Goal: Information Seeking & Learning: Get advice/opinions

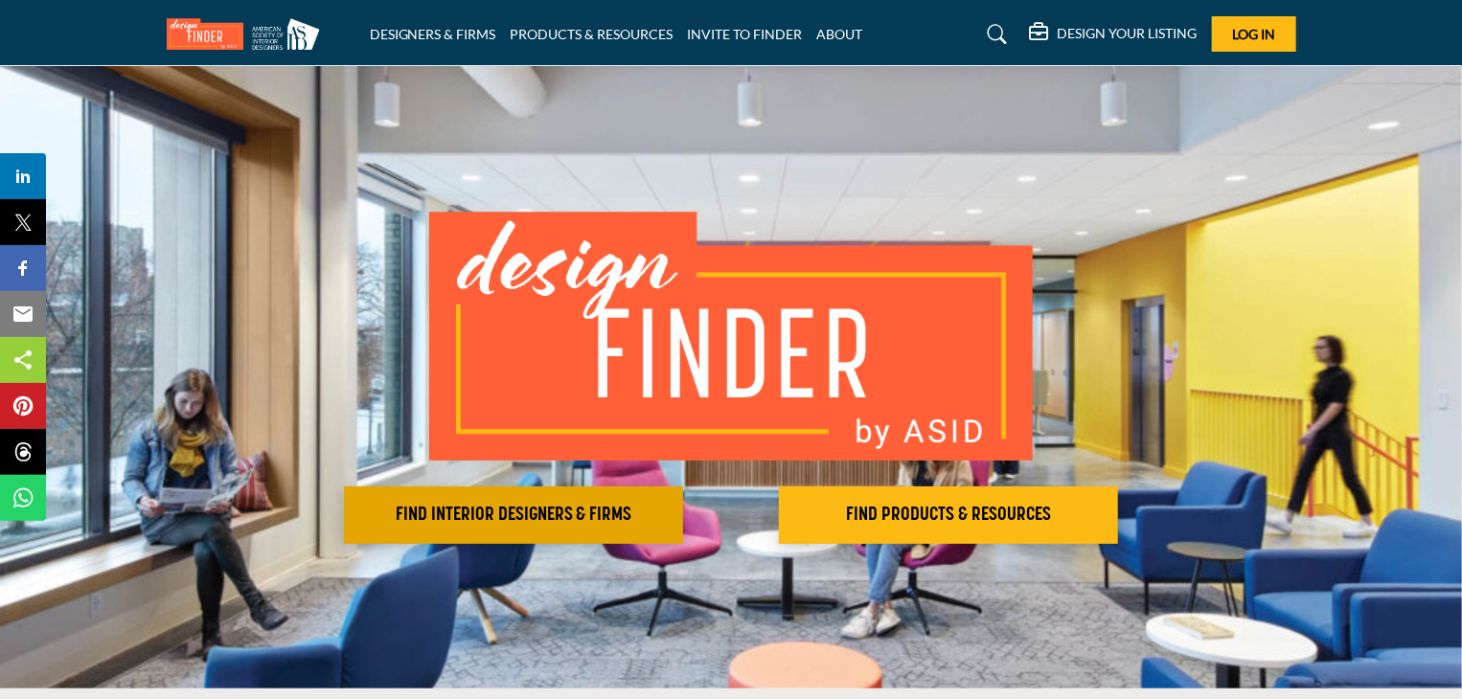
click at [641, 518] on h2 "FIND INTERIOR DESIGNERS & FIRMS" at bounding box center [514, 515] width 328 height 23
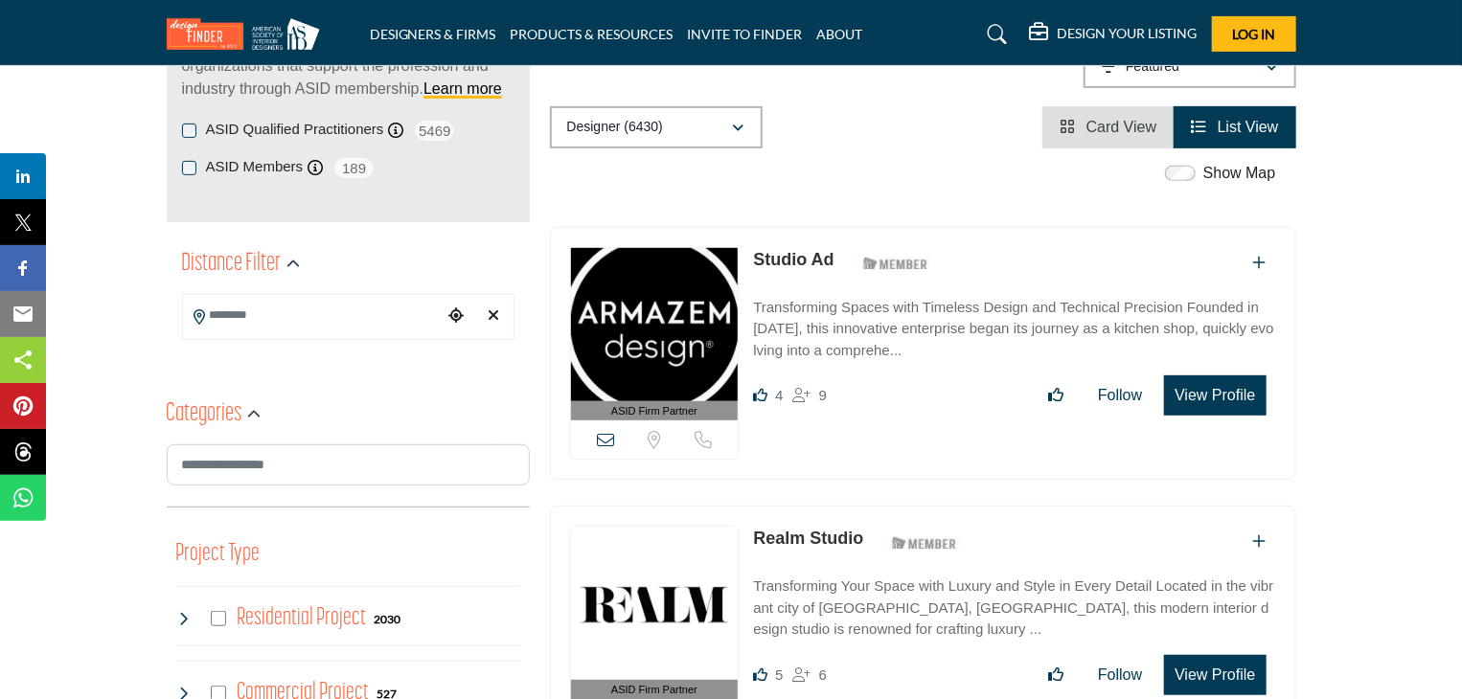
scroll to position [192, 0]
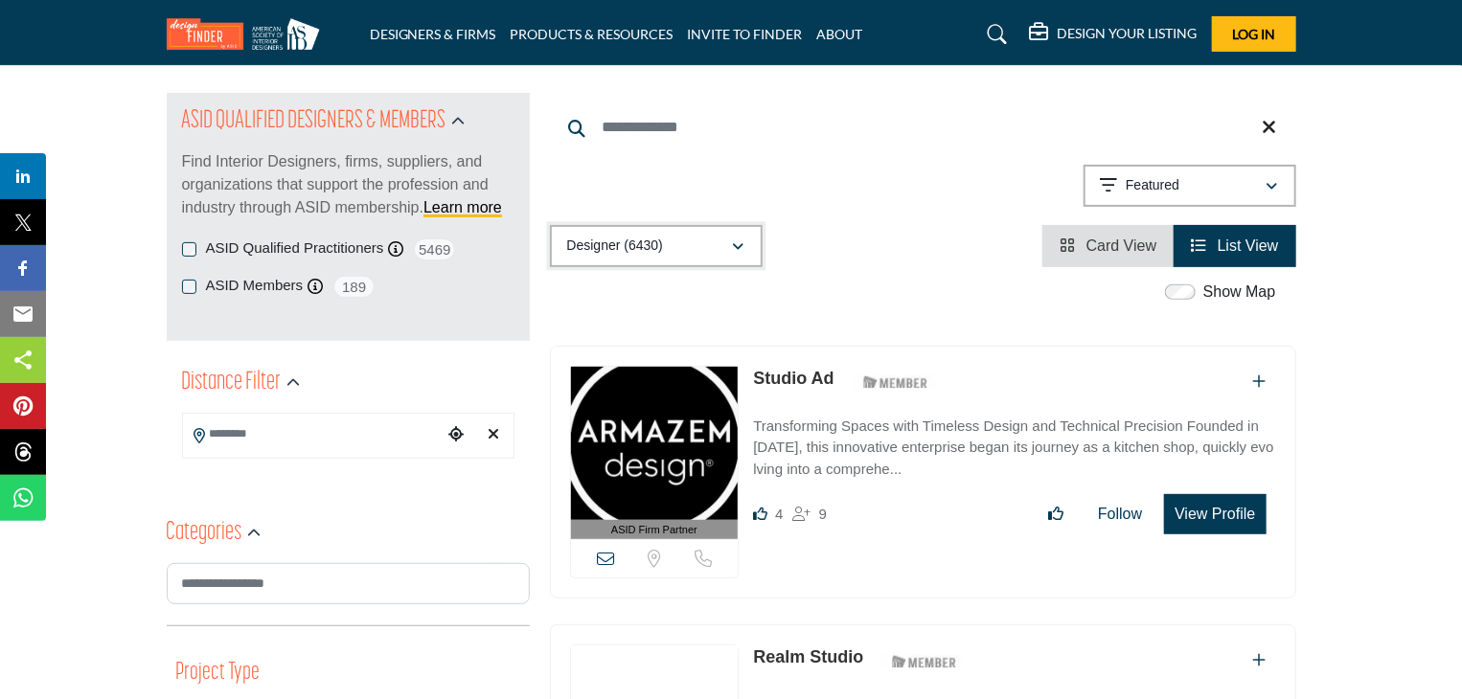
click at [694, 236] on div "Designer (6430)" at bounding box center [649, 246] width 165 height 23
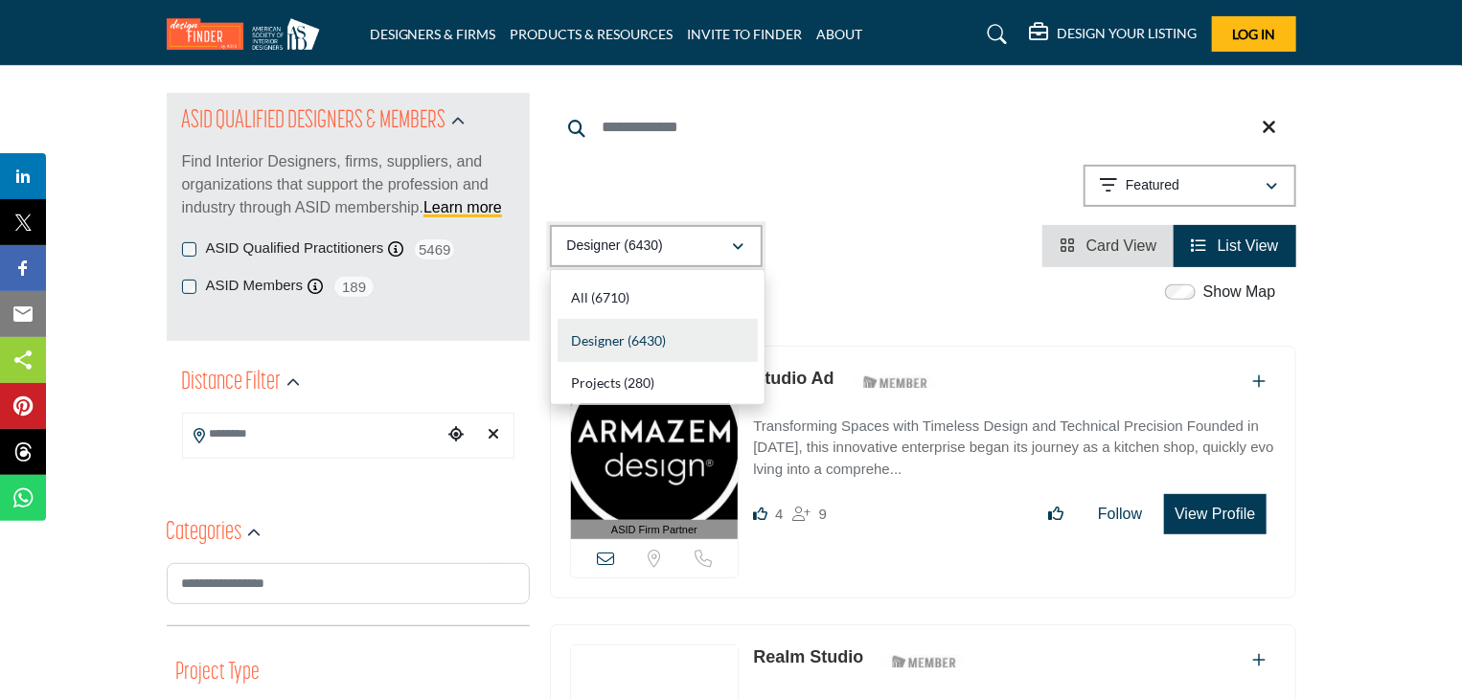
click at [694, 236] on div "Designer (6430)" at bounding box center [649, 246] width 165 height 23
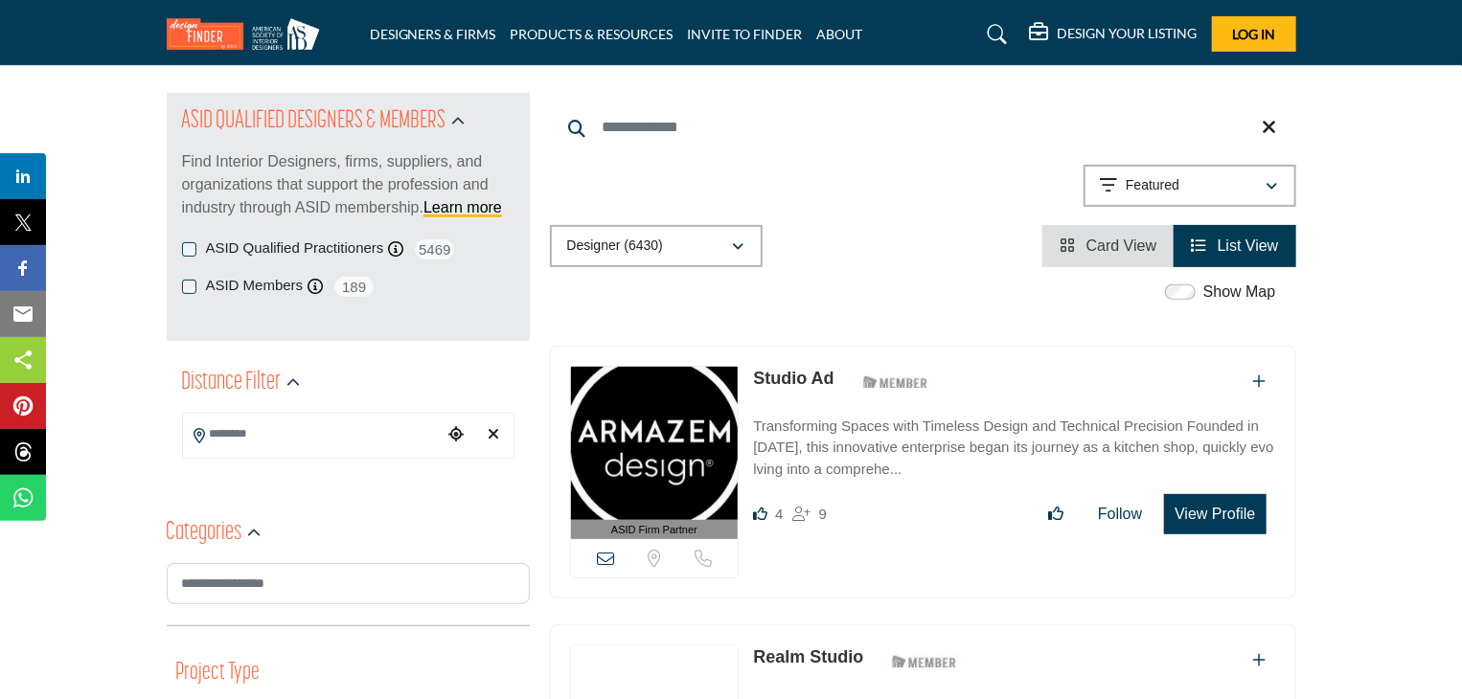
click at [310, 446] on input "Search Location" at bounding box center [312, 434] width 259 height 37
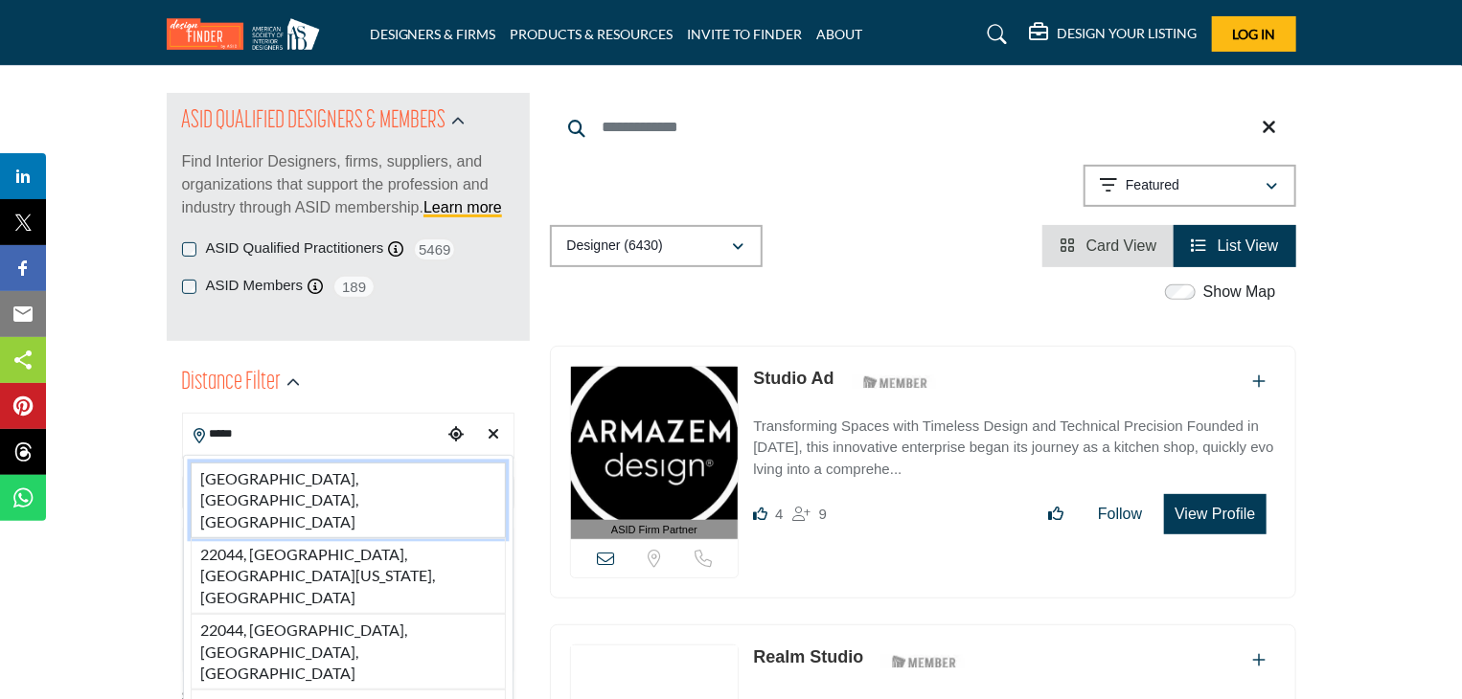
click at [311, 484] on li "22044, Falls Church, VA, USA" at bounding box center [348, 501] width 315 height 76
click at [311, 485] on span "Select Country" at bounding box center [335, 492] width 276 height 23
type input "**********"
type input "***"
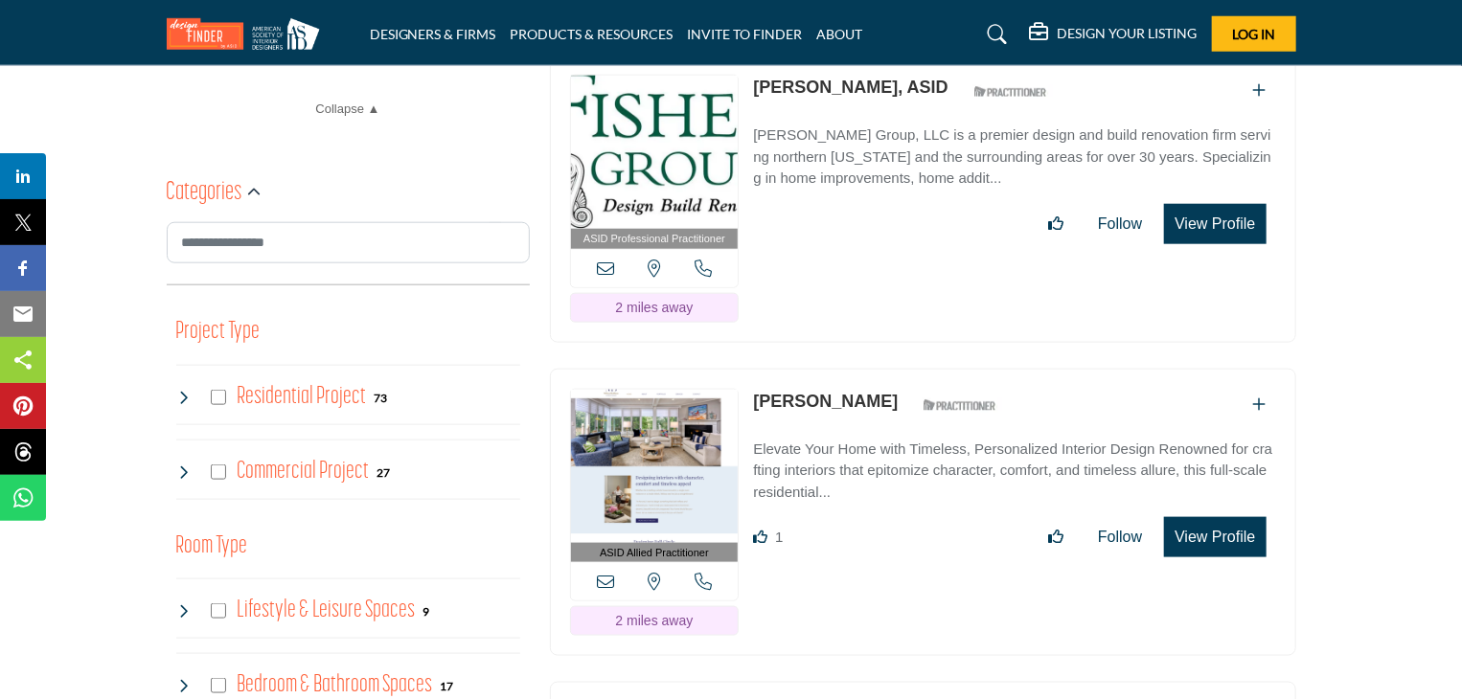
scroll to position [766, 0]
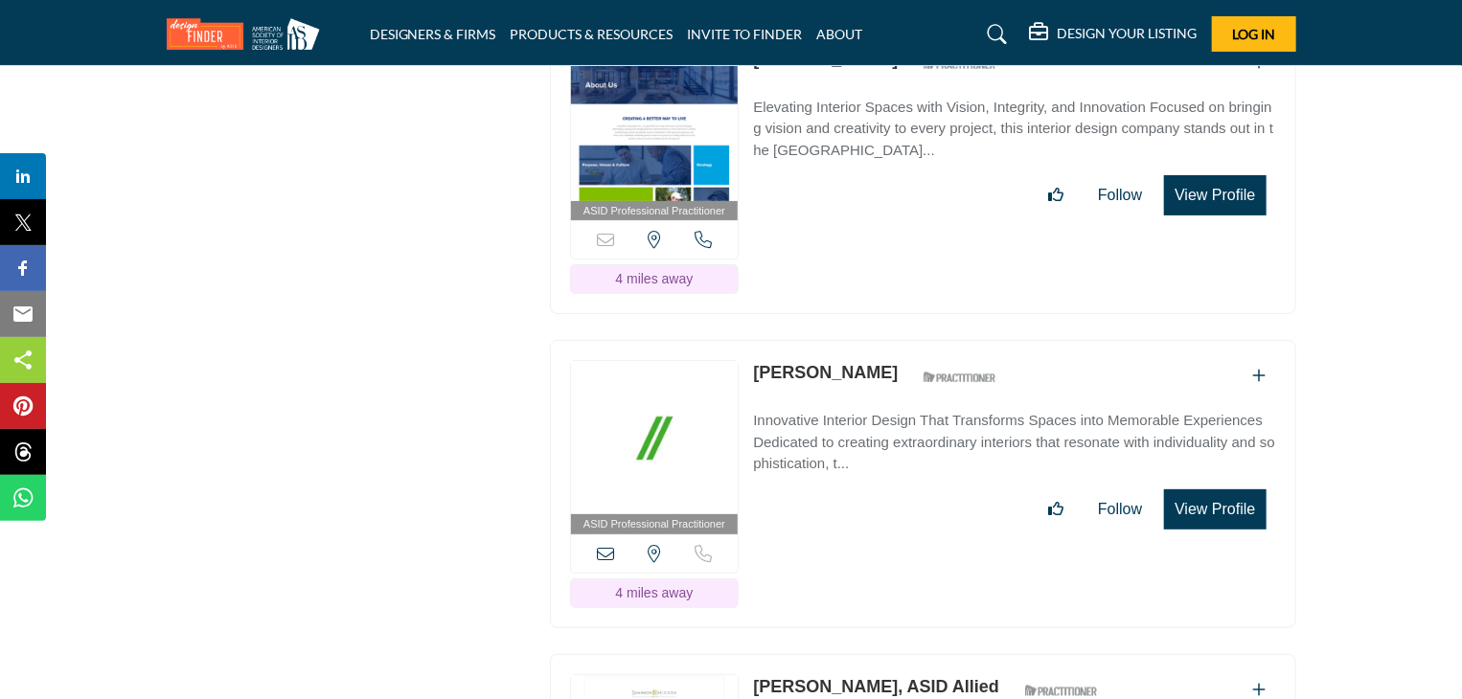
scroll to position [3928, 0]
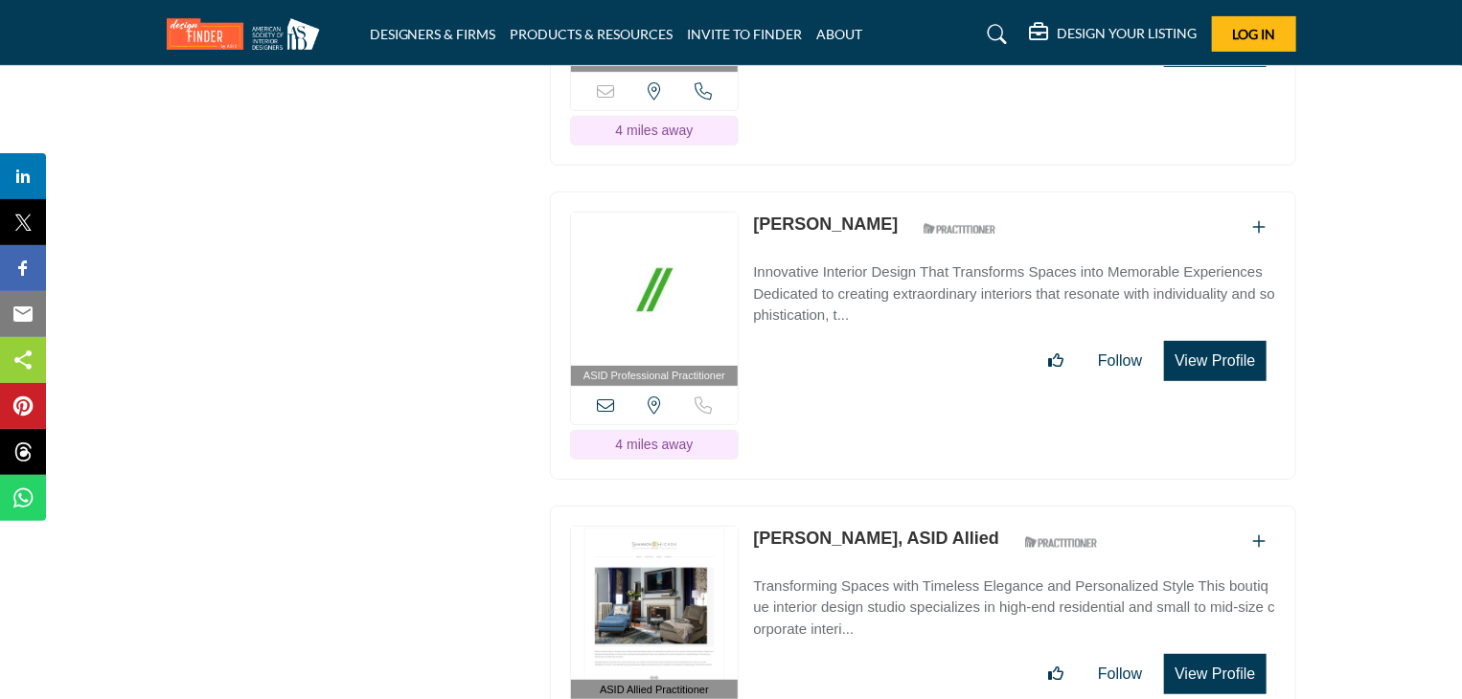
click at [650, 527] on img at bounding box center [655, 603] width 168 height 153
click at [835, 529] on link "Shannon Hickok, ASID Allied" at bounding box center [876, 538] width 246 height 19
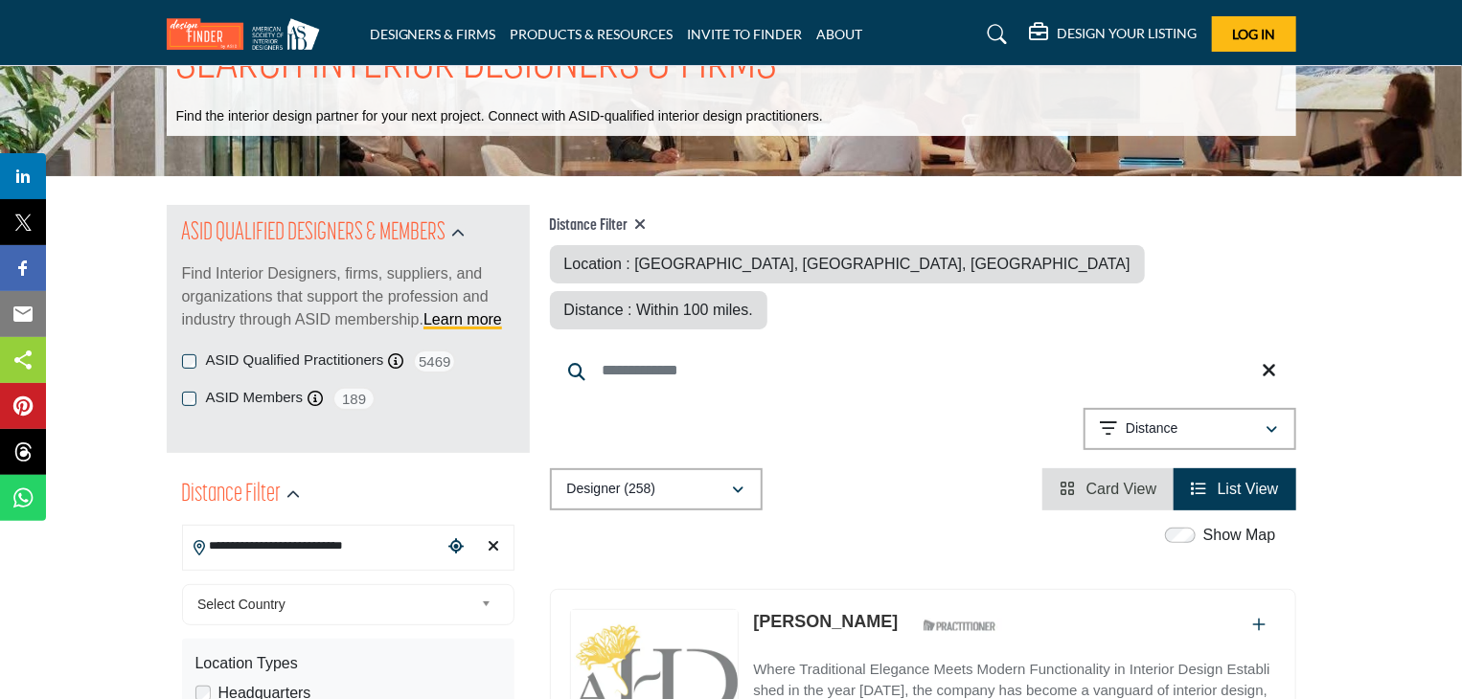
scroll to position [192, 0]
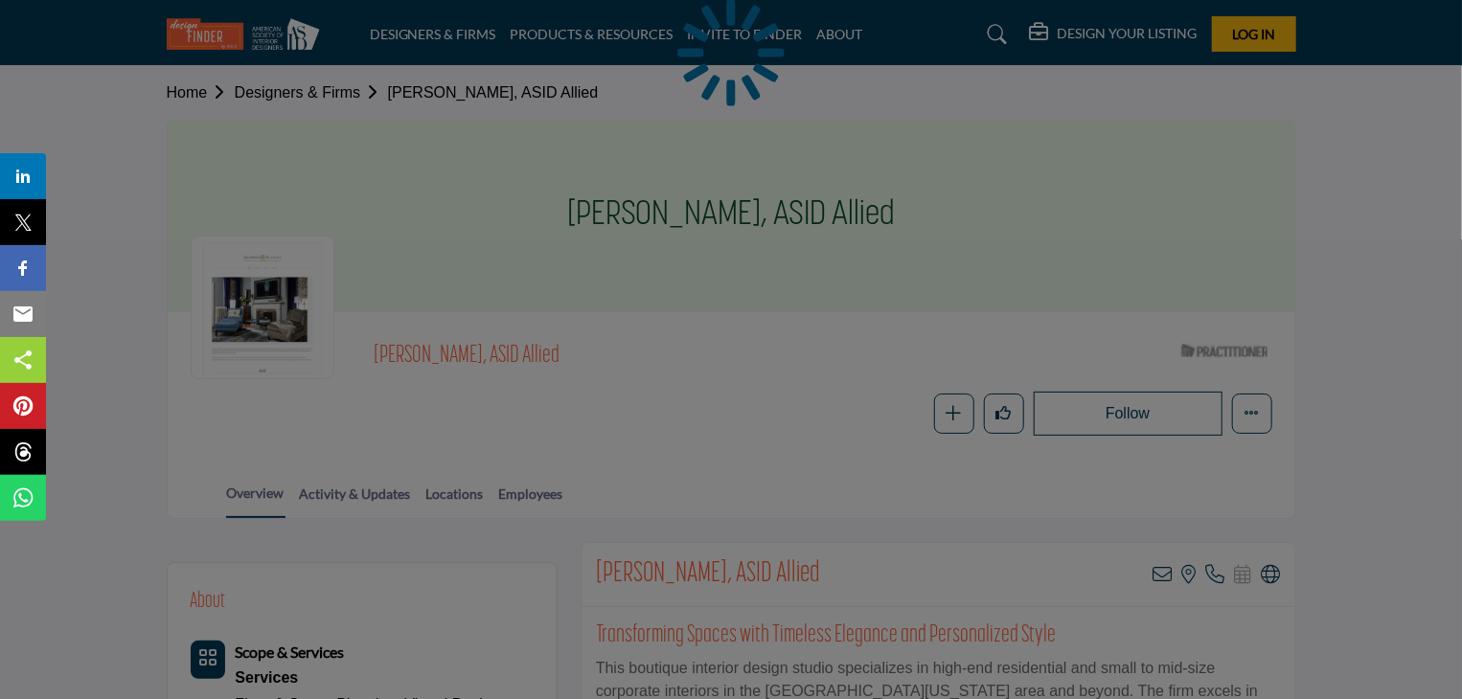
click at [438, 372] on div at bounding box center [731, 349] width 1462 height 699
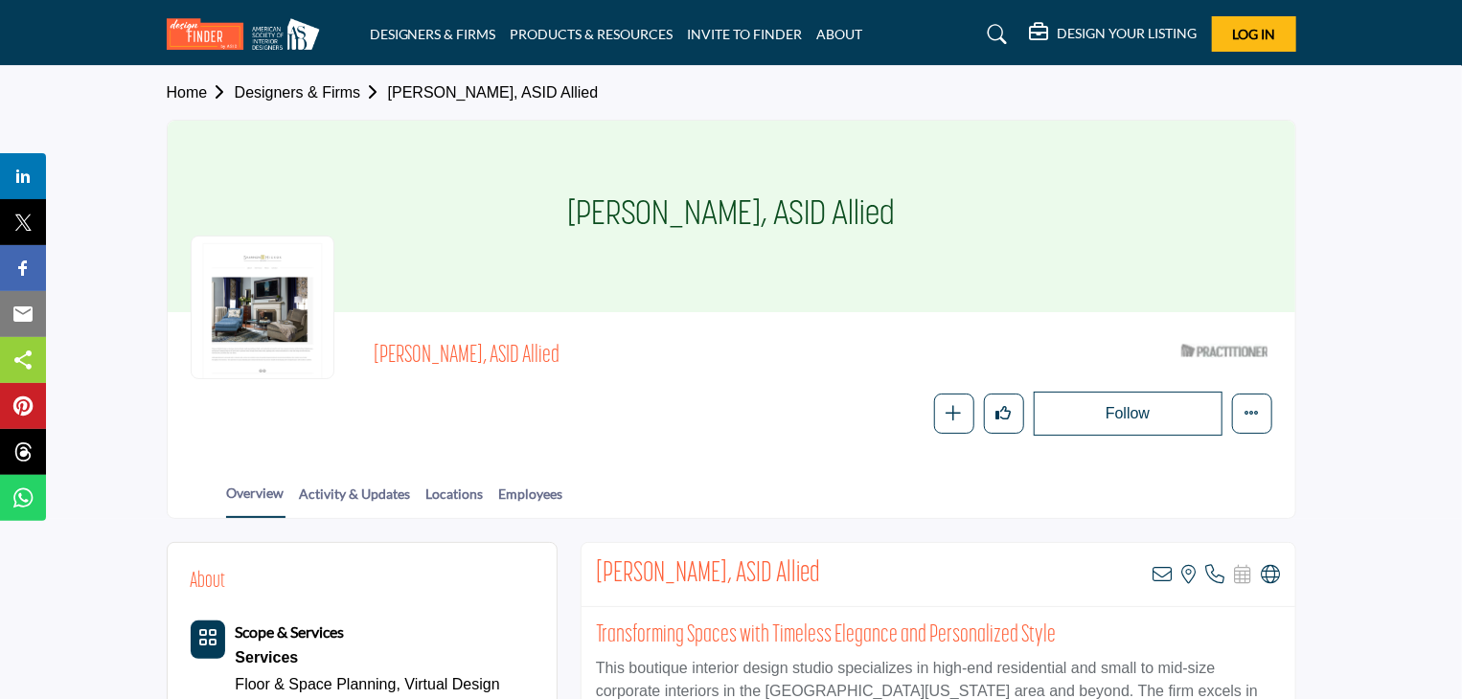
scroll to position [383, 0]
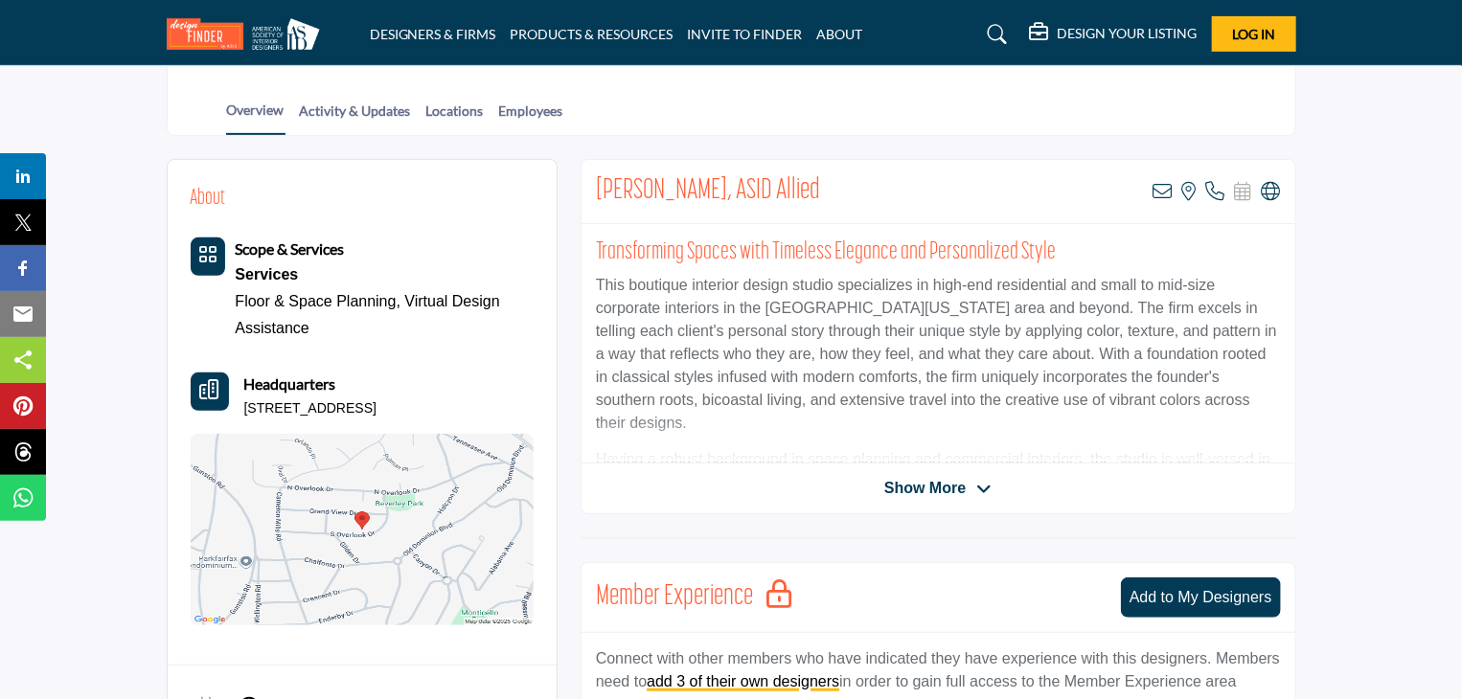
click at [906, 479] on span "Show More" at bounding box center [924, 488] width 81 height 23
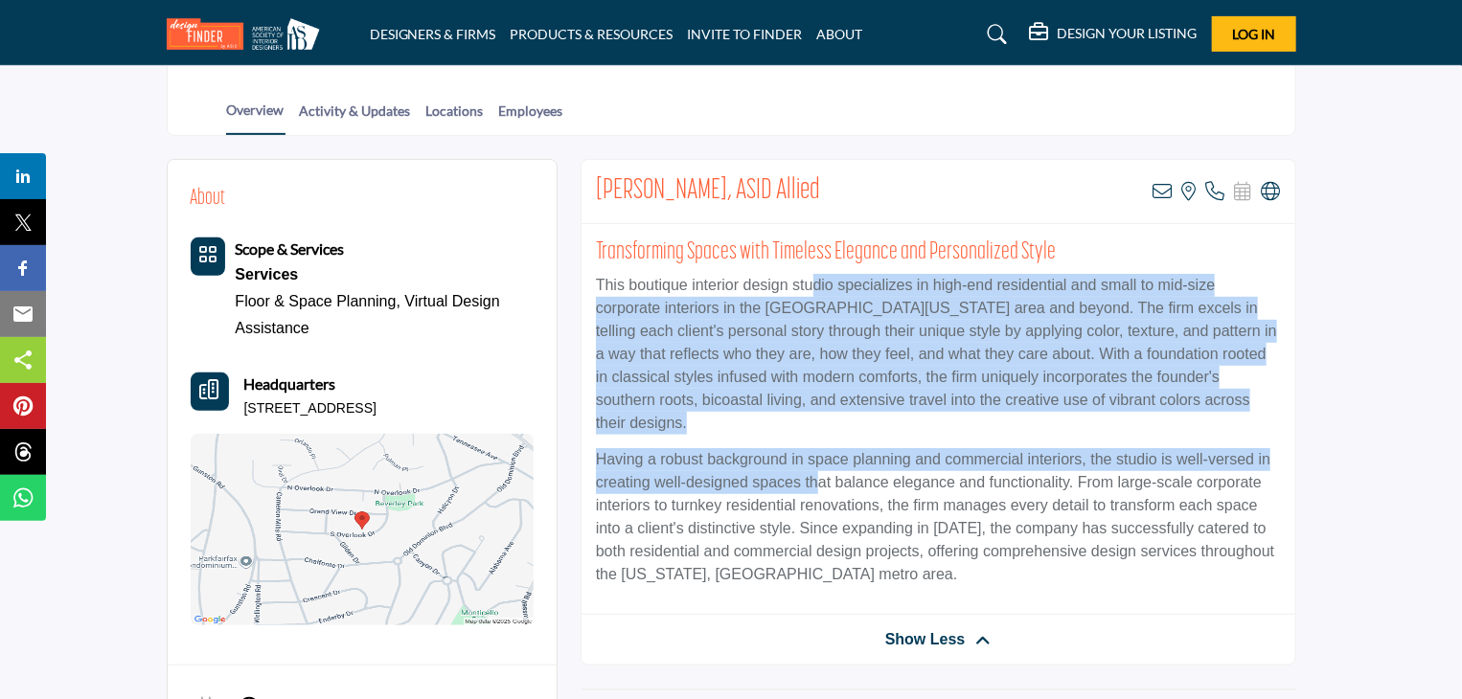
drag, startPoint x: 820, startPoint y: 411, endPoint x: 822, endPoint y: 452, distance: 41.2
click at [822, 452] on div "Transforming Spaces with Timeless Elegance and Personalized Style This boutique…" at bounding box center [939, 419] width 714 height 391
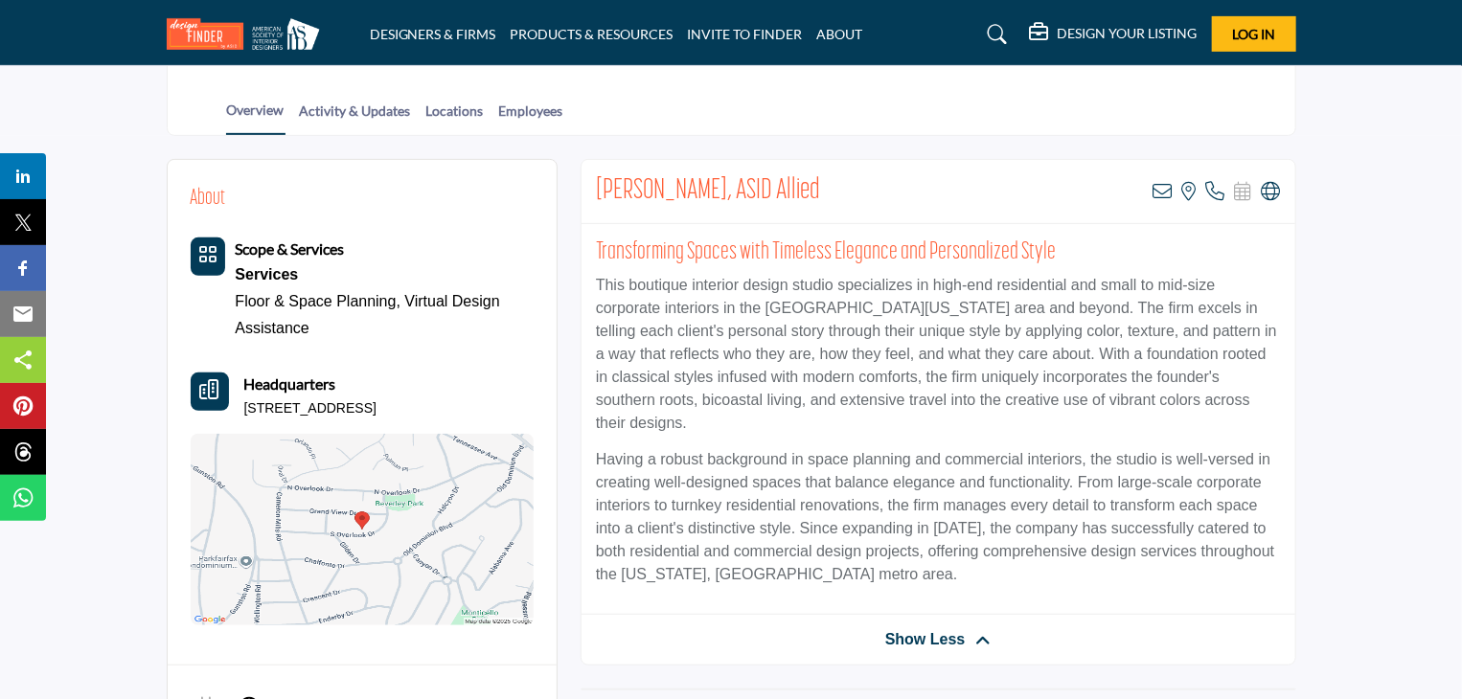
click at [820, 502] on p "Having a robust background in space planning and commercial interiors, the stud…" at bounding box center [938, 517] width 685 height 138
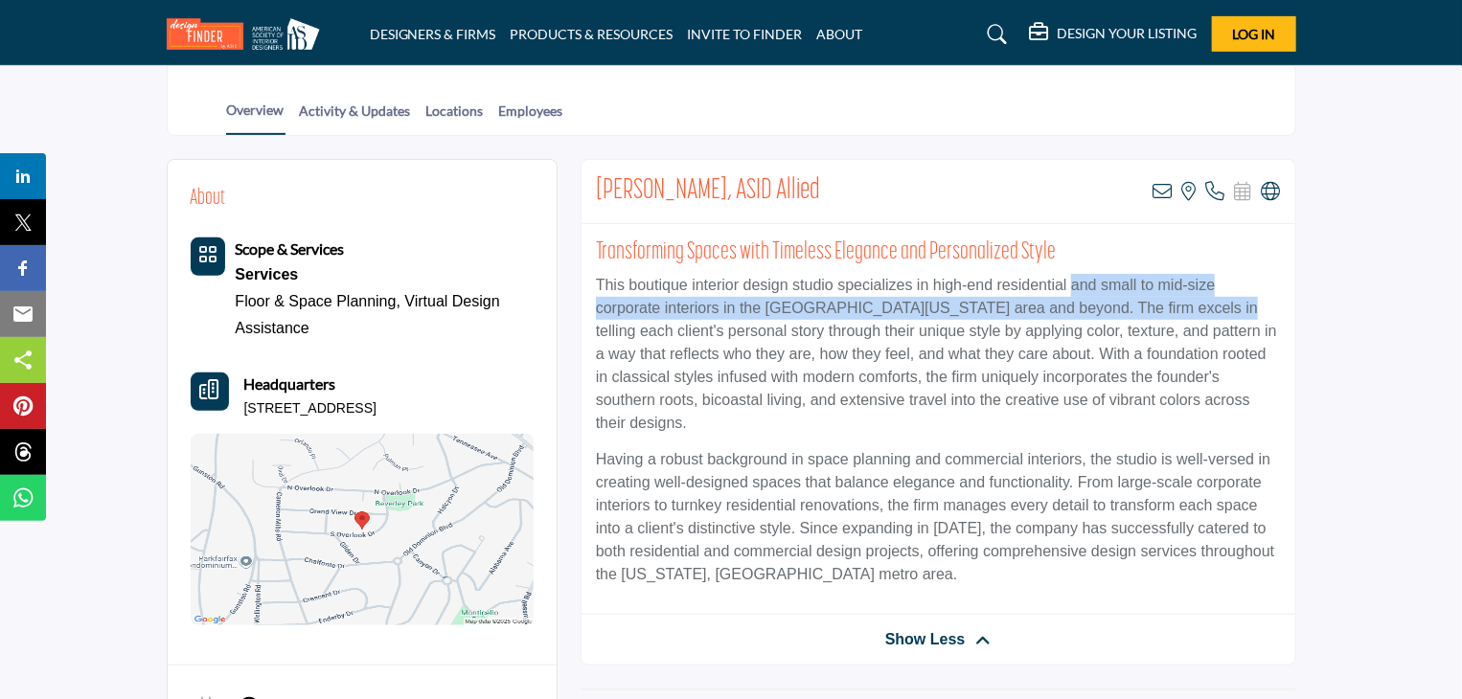
drag, startPoint x: 1073, startPoint y: 269, endPoint x: 1153, endPoint y: 384, distance: 140.3
click at [1187, 342] on div "Transforming Spaces with Timeless Elegance and Personalized Style This boutique…" at bounding box center [939, 419] width 714 height 391
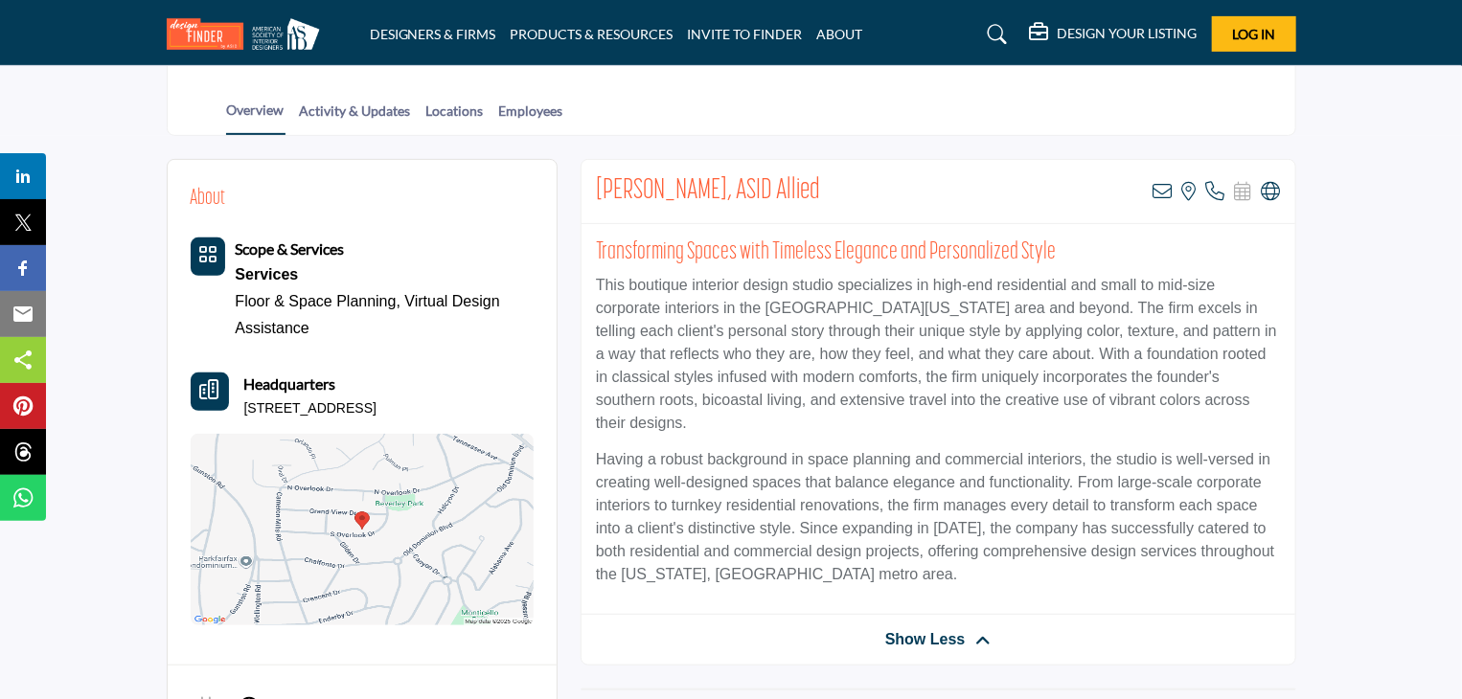
drag, startPoint x: 1148, startPoint y: 388, endPoint x: 1039, endPoint y: 419, distance: 112.5
click at [1147, 390] on p "This boutique interior design studio specializes in high-end residential and sm…" at bounding box center [938, 354] width 685 height 161
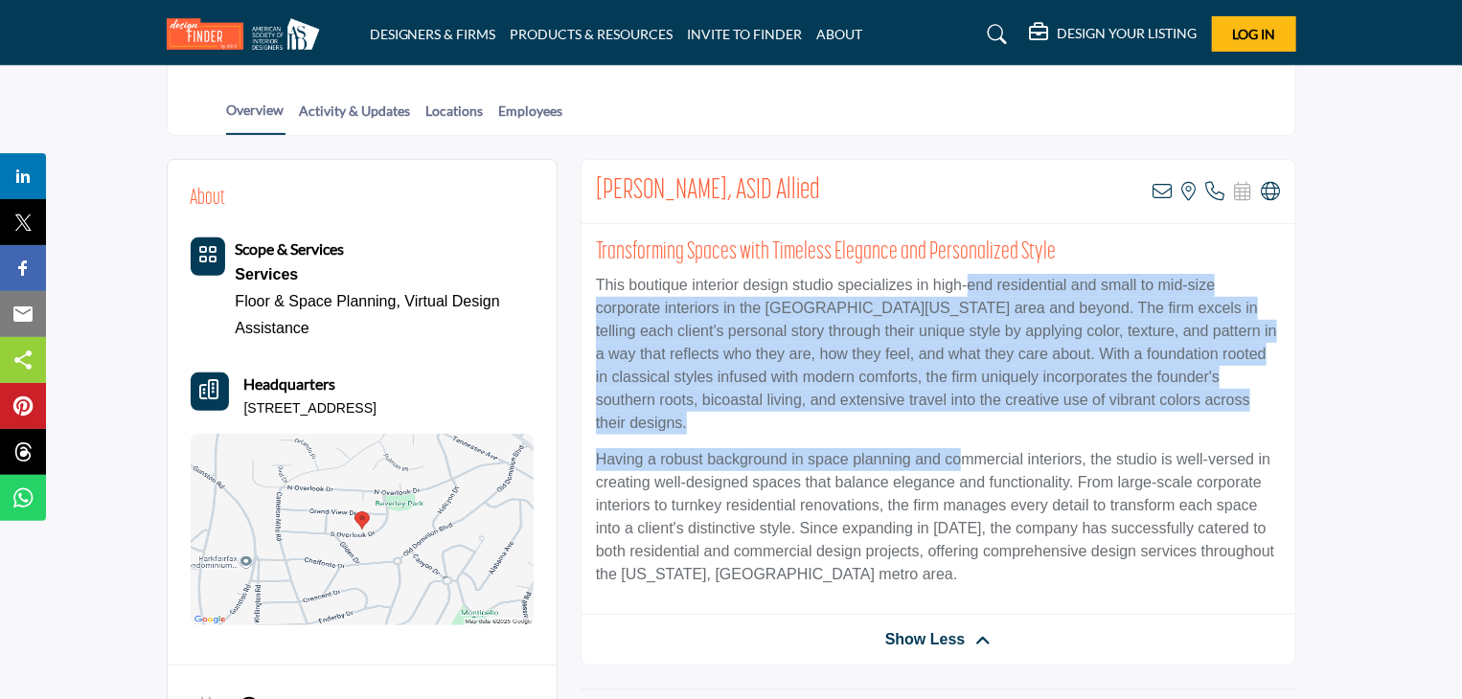
drag, startPoint x: 966, startPoint y: 419, endPoint x: 970, endPoint y: 285, distance: 133.2
click at [970, 285] on div "Transforming Spaces with Timeless Elegance and Personalized Style This boutique…" at bounding box center [939, 419] width 714 height 391
click at [970, 285] on p "This boutique interior design studio specializes in high-end residential and sm…" at bounding box center [938, 354] width 685 height 161
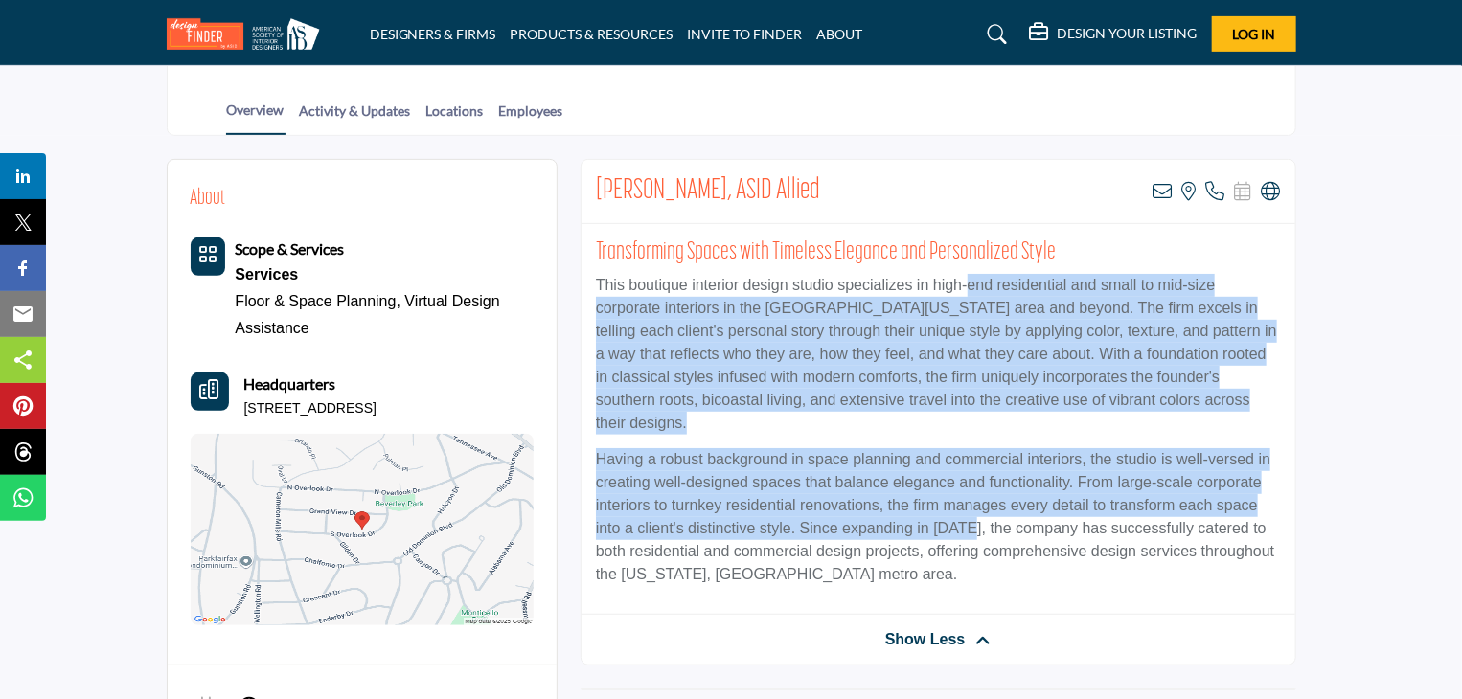
drag, startPoint x: 970, startPoint y: 285, endPoint x: 962, endPoint y: 515, distance: 230.1
click at [962, 514] on div "Transforming Spaces with Timeless Elegance and Personalized Style This boutique…" at bounding box center [939, 419] width 714 height 391
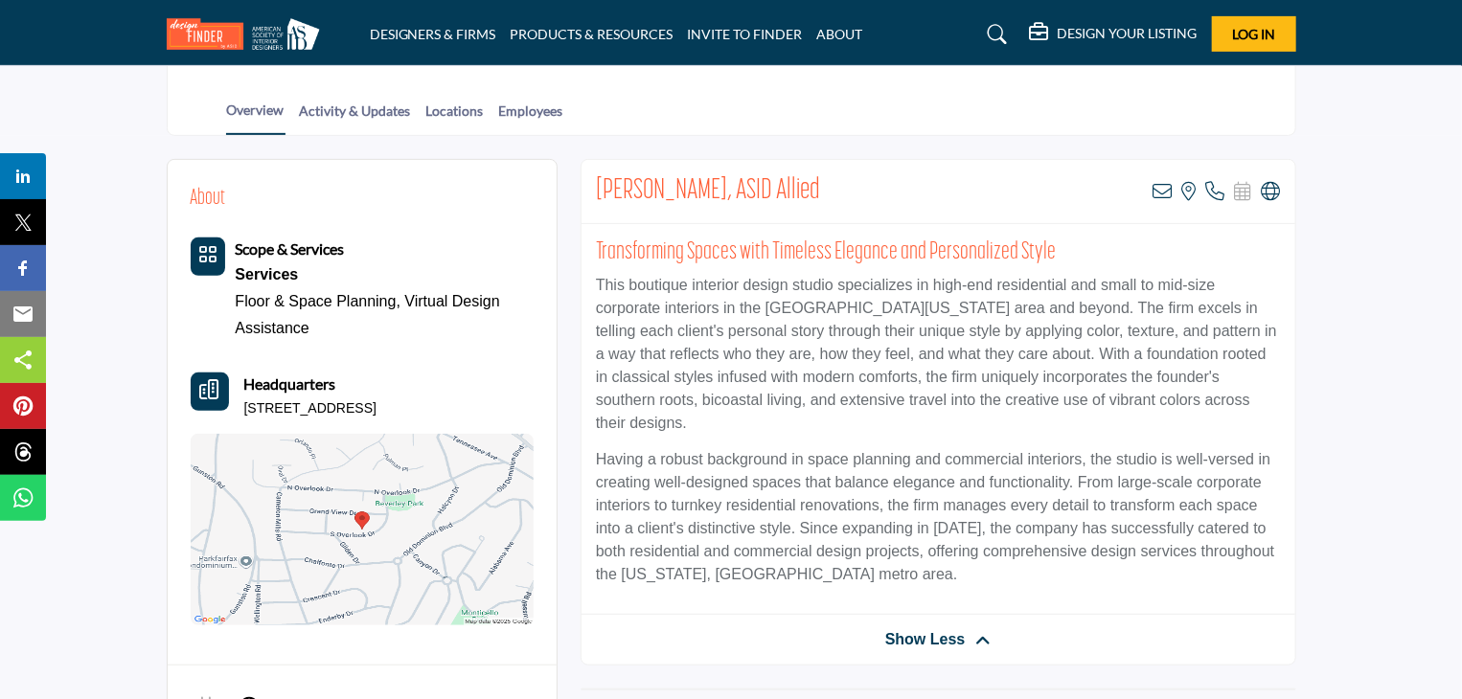
click at [820, 526] on p "Having a robust background in space planning and commercial interiors, the stud…" at bounding box center [938, 517] width 685 height 138
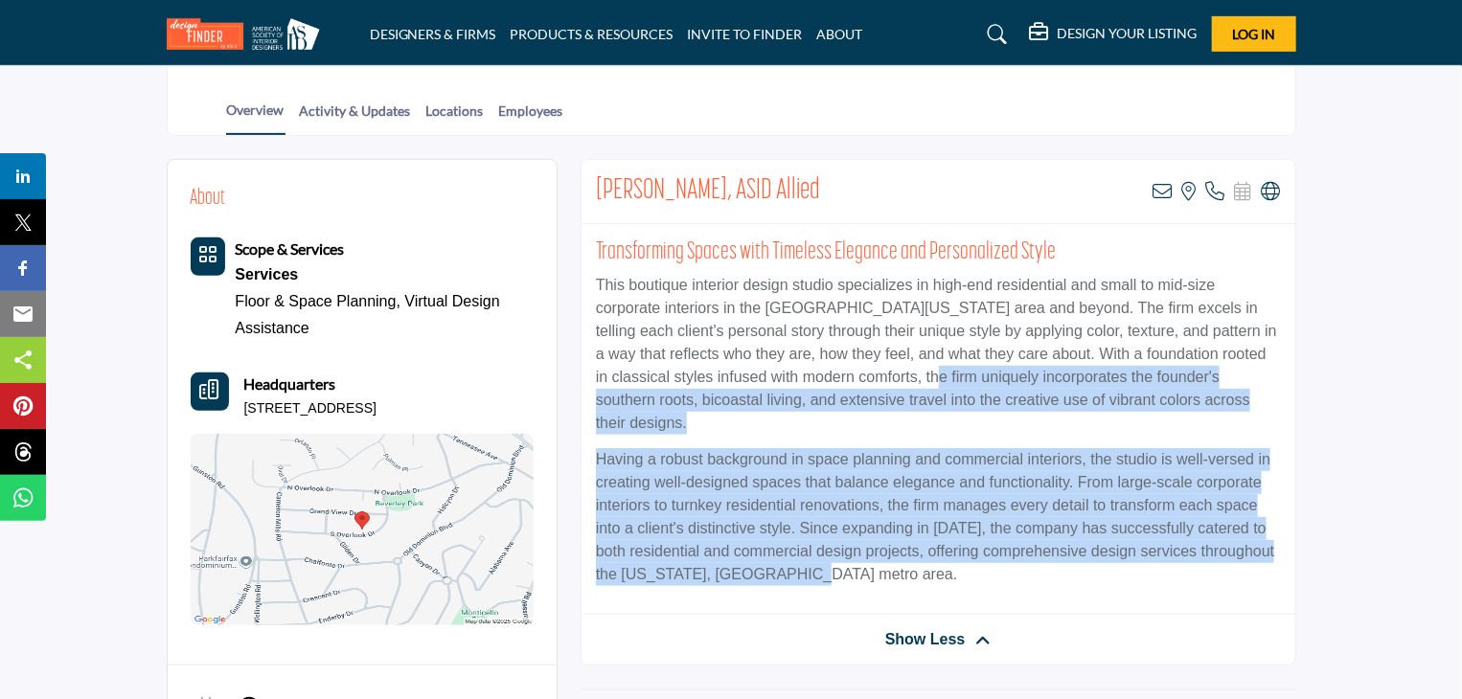
drag, startPoint x: 889, startPoint y: 556, endPoint x: 882, endPoint y: 383, distance: 172.6
click at [882, 383] on div "Transforming Spaces with Timeless Elegance and Personalized Style This boutique…" at bounding box center [939, 419] width 714 height 391
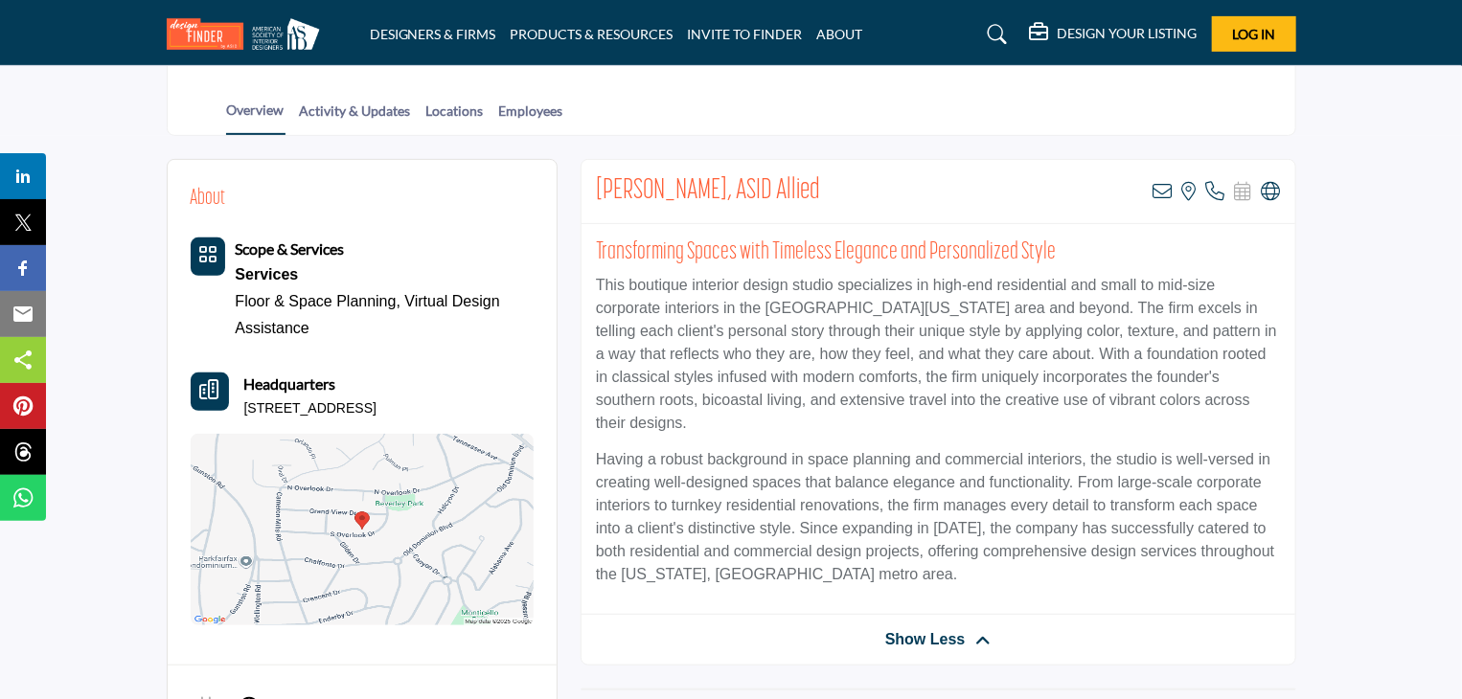
click at [749, 379] on p "This boutique interior design studio specializes in high-end residential and sm…" at bounding box center [938, 354] width 685 height 161
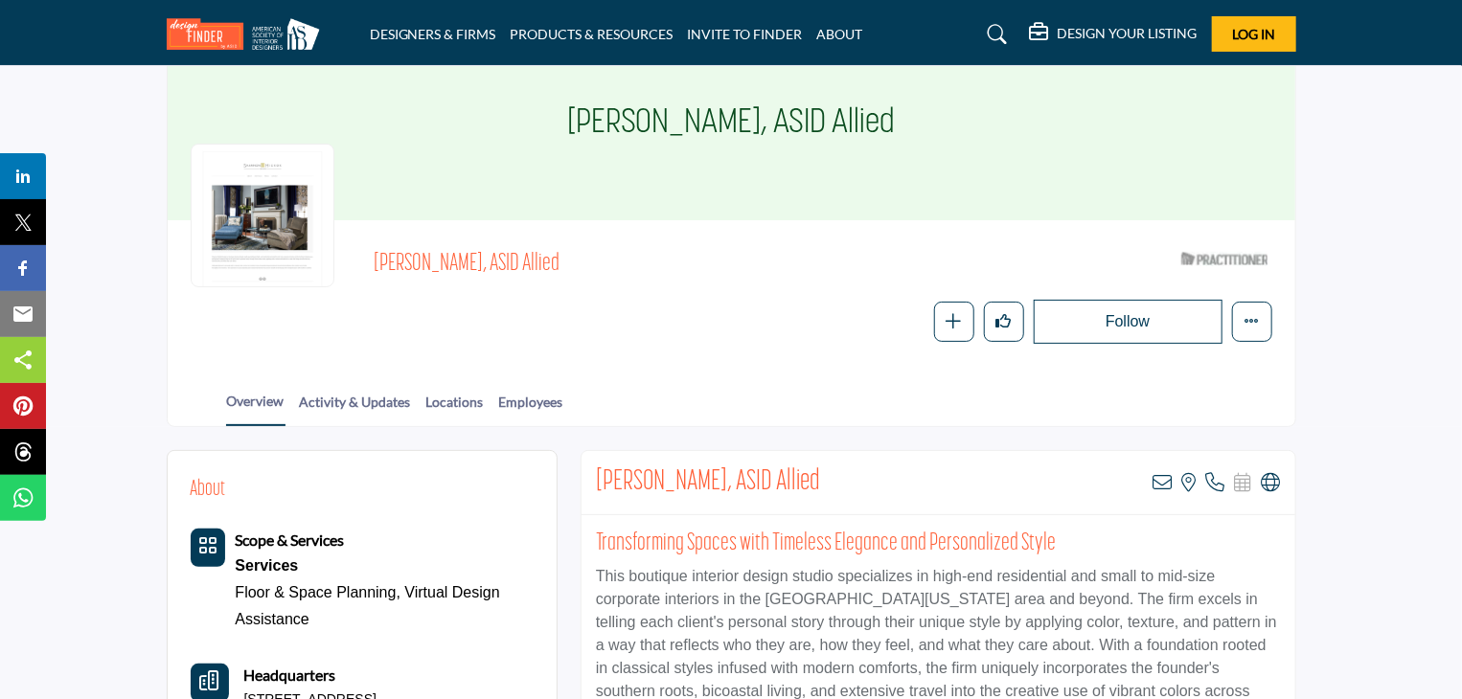
scroll to position [0, 0]
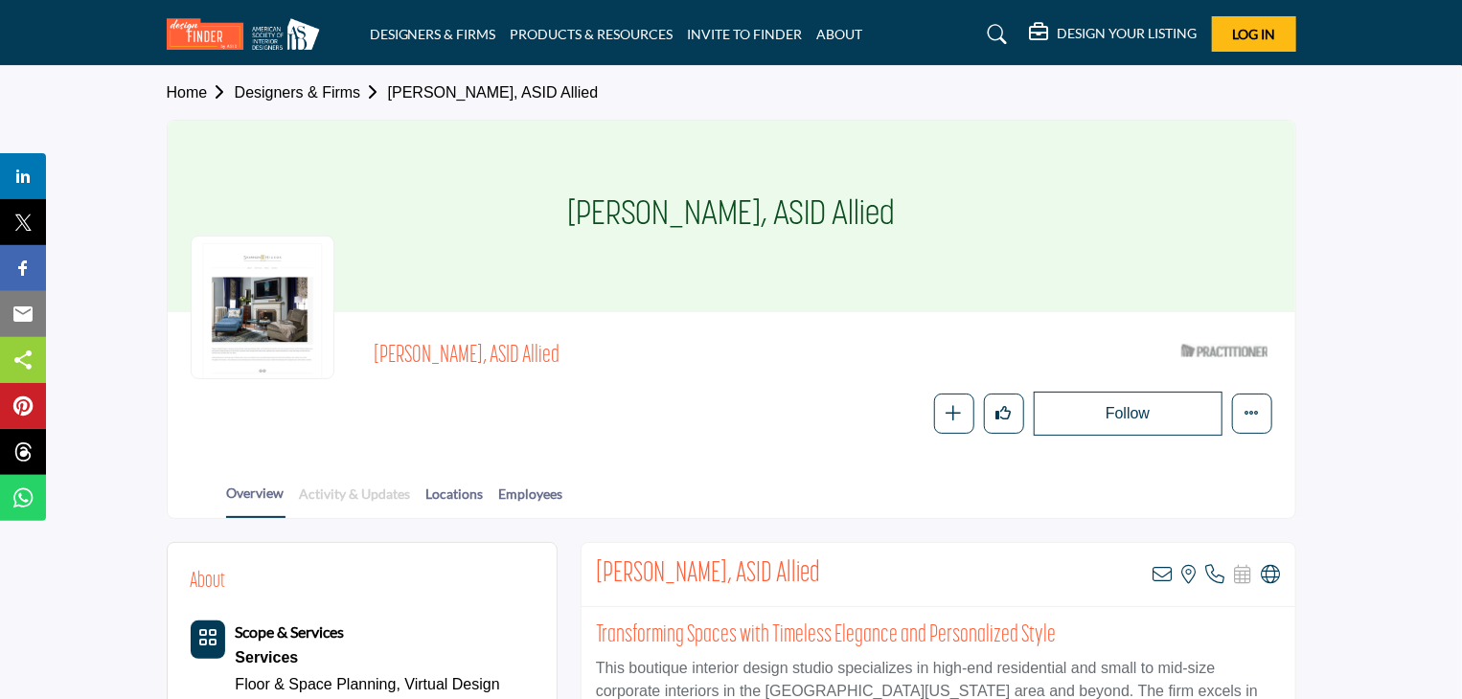
click at [318, 489] on link "Activity & Updates" at bounding box center [355, 501] width 113 height 34
click at [302, 339] on div at bounding box center [263, 308] width 144 height 144
click at [434, 335] on div "Shannon Hickok, ASID Allied ASID Qualified Practitioner who validates work and …" at bounding box center [823, 358] width 898 height 47
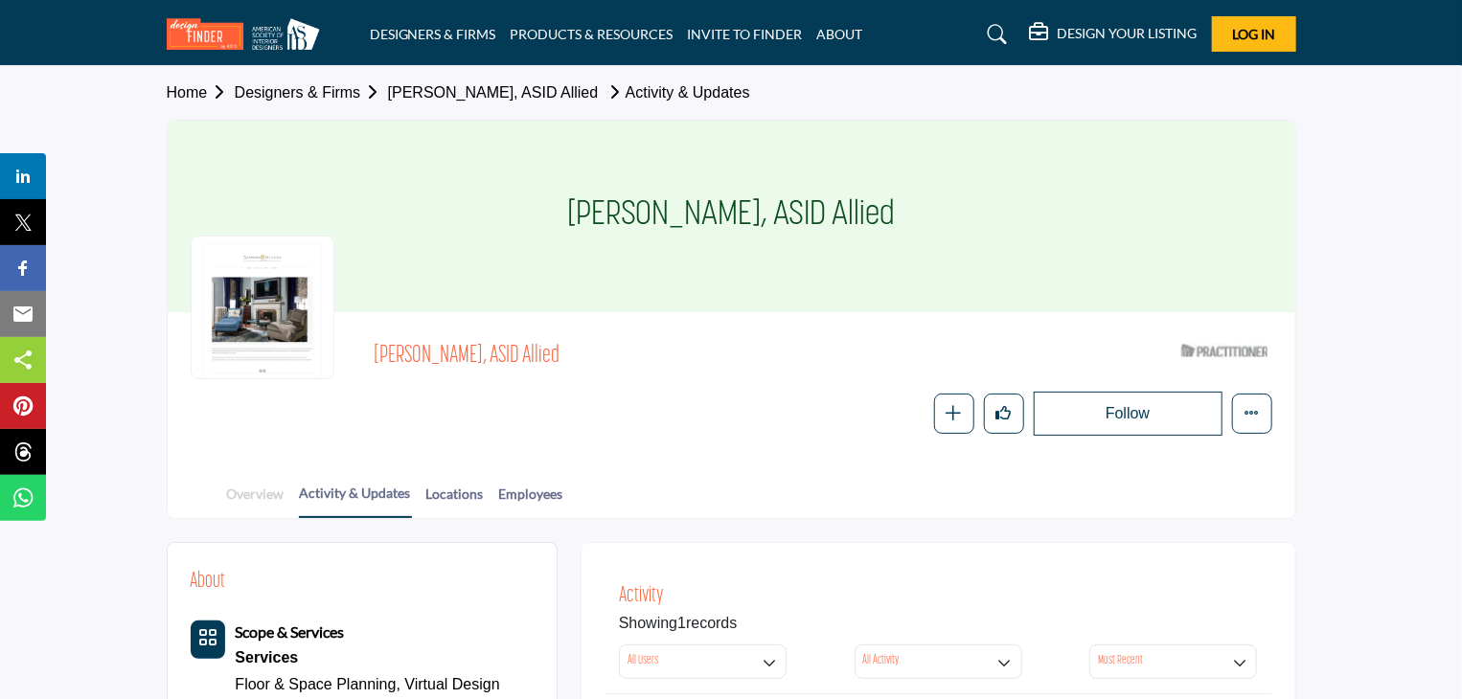
click at [259, 491] on link "Overview" at bounding box center [255, 501] width 59 height 34
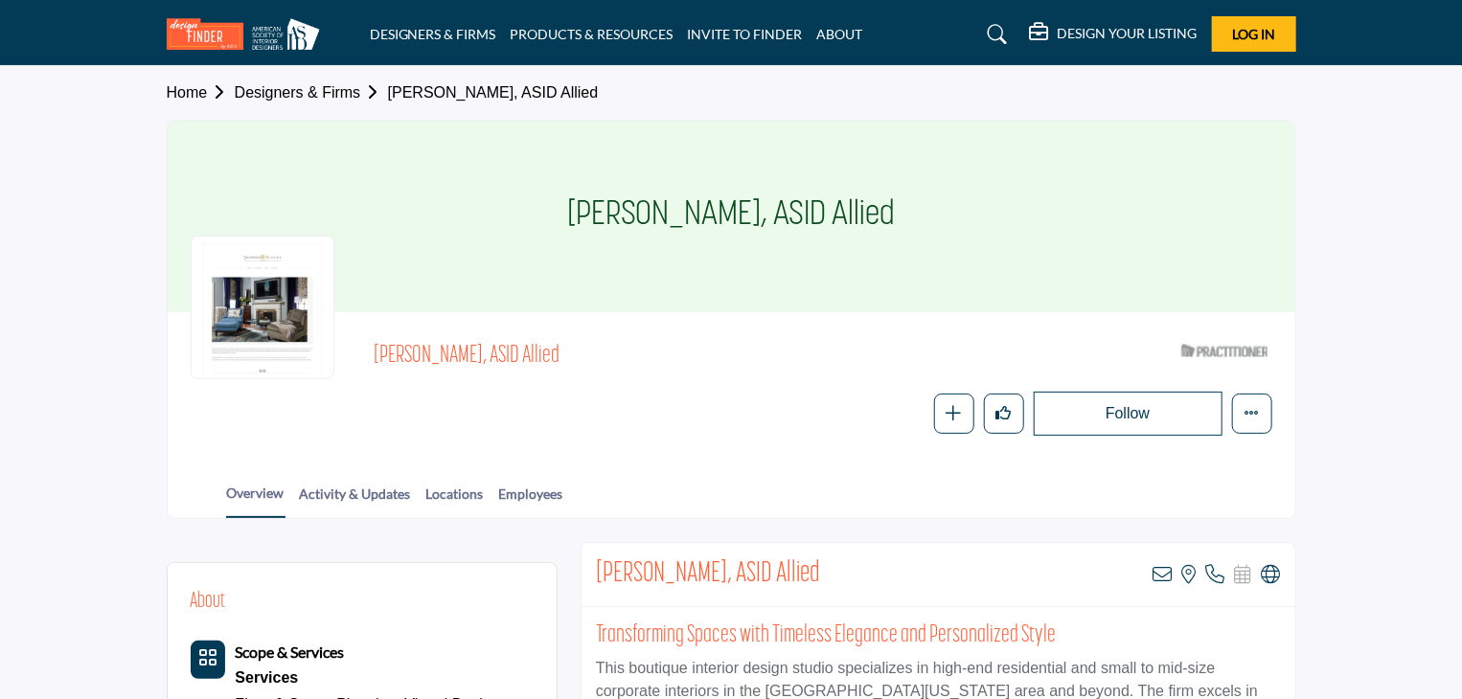
click at [0, 0] on div at bounding box center [0, 0] width 0 height 0
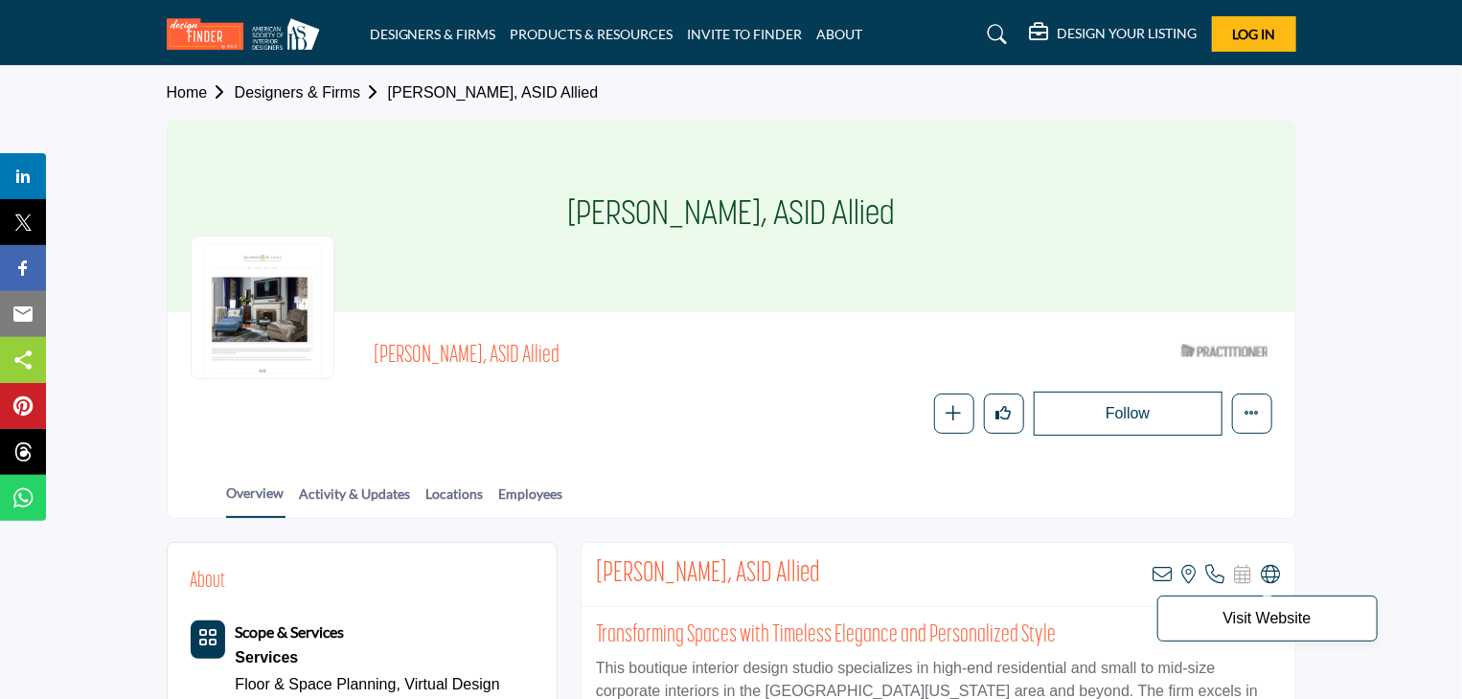
click at [1272, 617] on p "Visit Website" at bounding box center [1267, 618] width 199 height 15
click at [1266, 575] on icon at bounding box center [1271, 574] width 19 height 19
click at [305, 86] on link "Designers & Firms" at bounding box center [311, 92] width 153 height 16
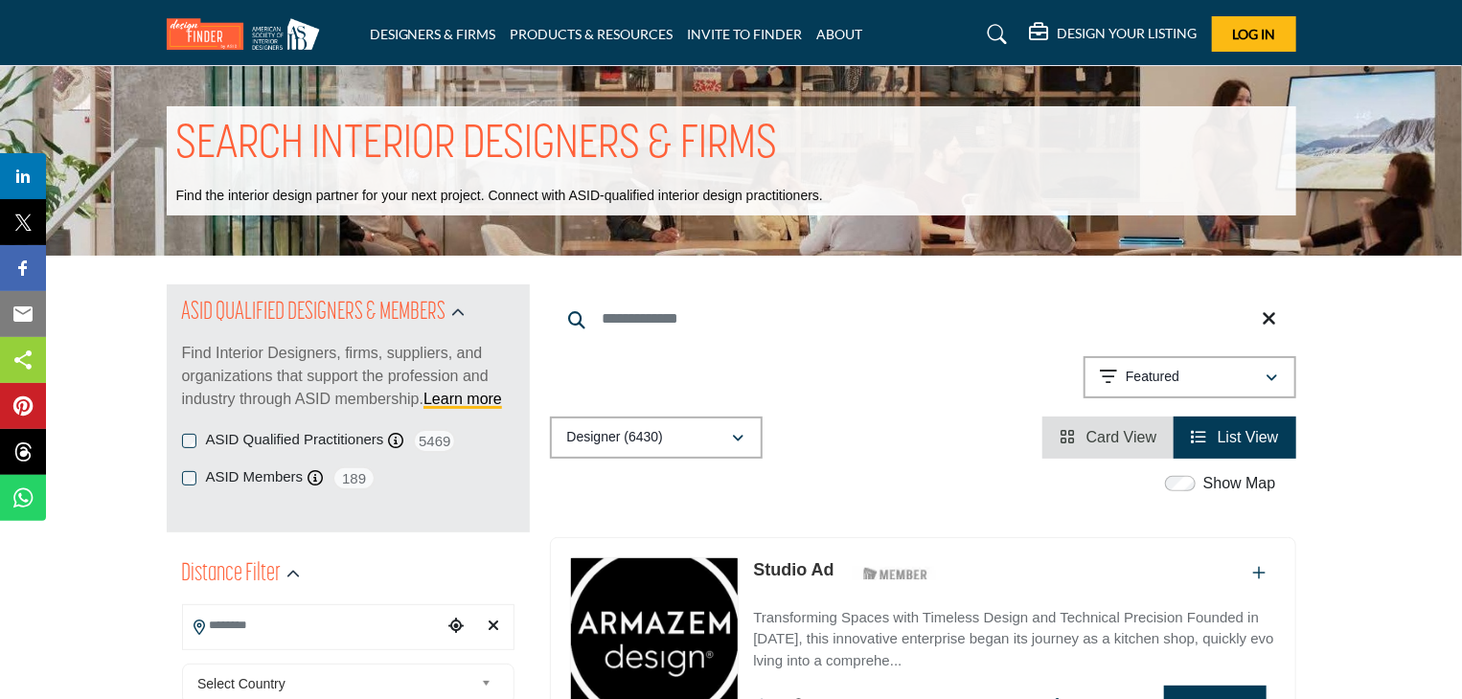
click at [902, 346] on div "Searched Term Searched Results 21" at bounding box center [923, 372] width 746 height 174
click at [280, 33] on img at bounding box center [248, 34] width 163 height 32
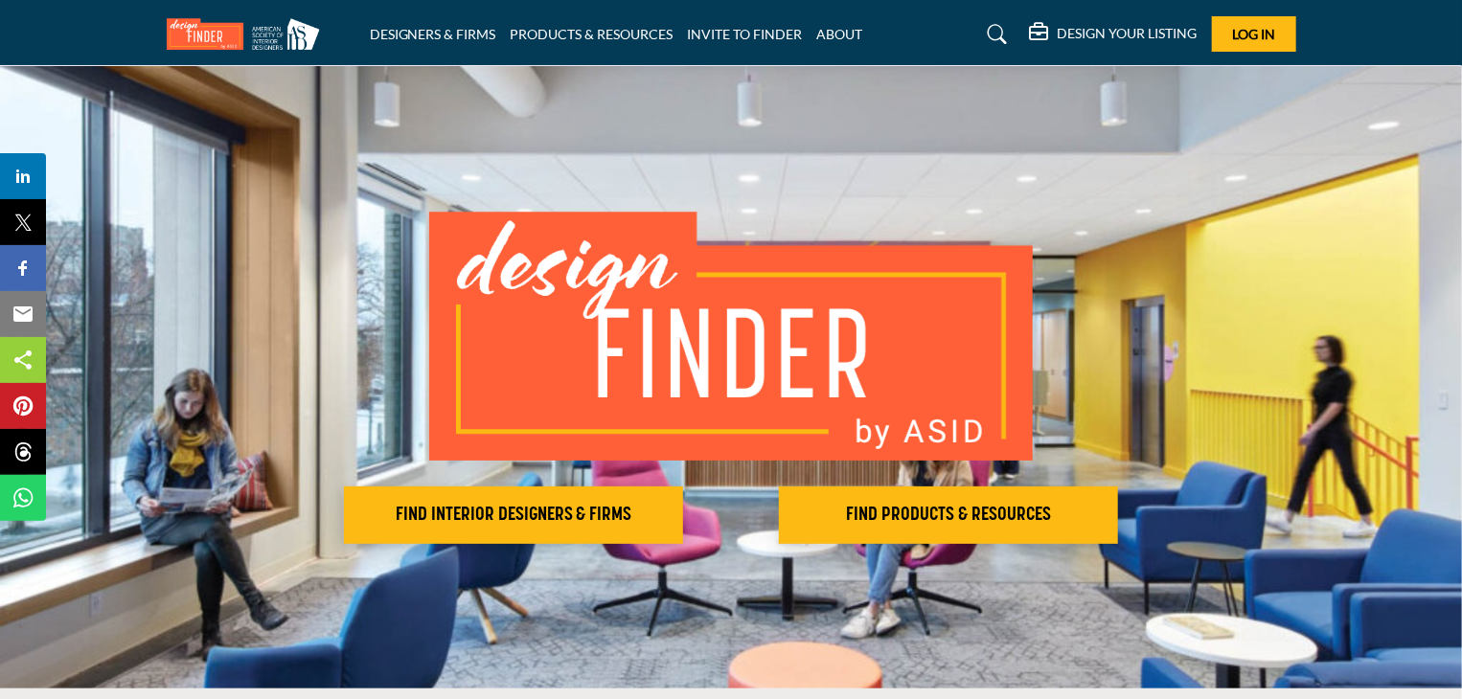
click at [226, 33] on img at bounding box center [248, 34] width 163 height 32
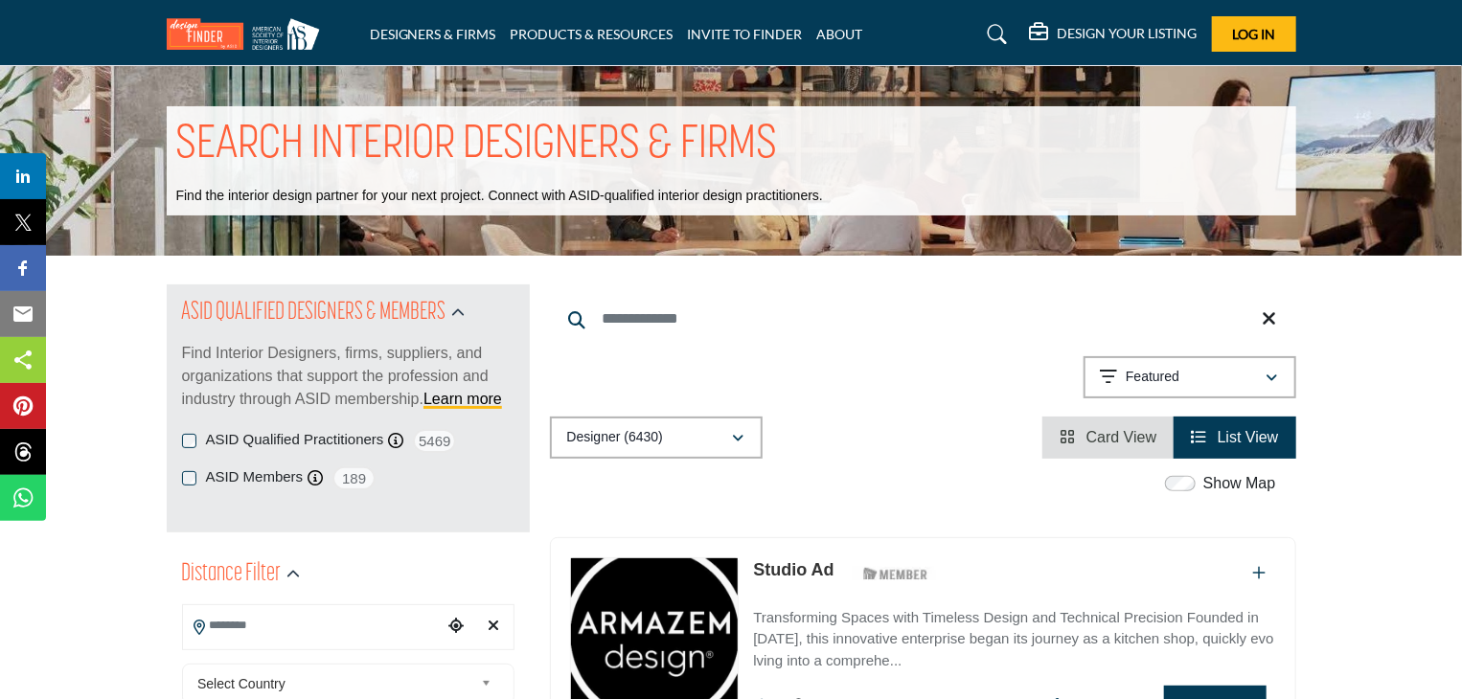
click at [305, 35] on img at bounding box center [248, 34] width 163 height 32
